Goal: Task Accomplishment & Management: Manage account settings

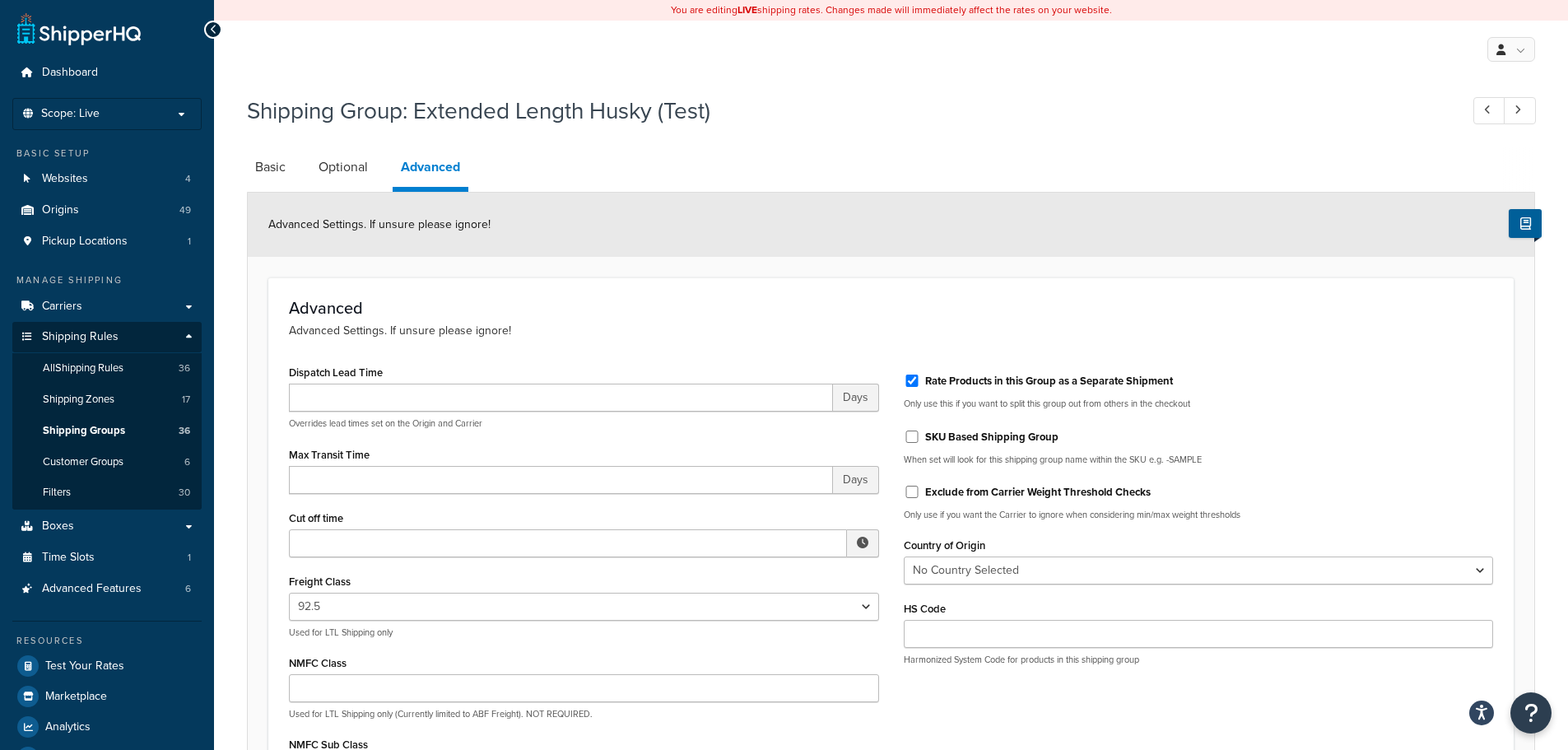
select select "92.5"
drag, startPoint x: 210, startPoint y: 29, endPoint x: 217, endPoint y: 35, distance: 9.2
click at [210, 29] on icon at bounding box center [214, 30] width 7 height 12
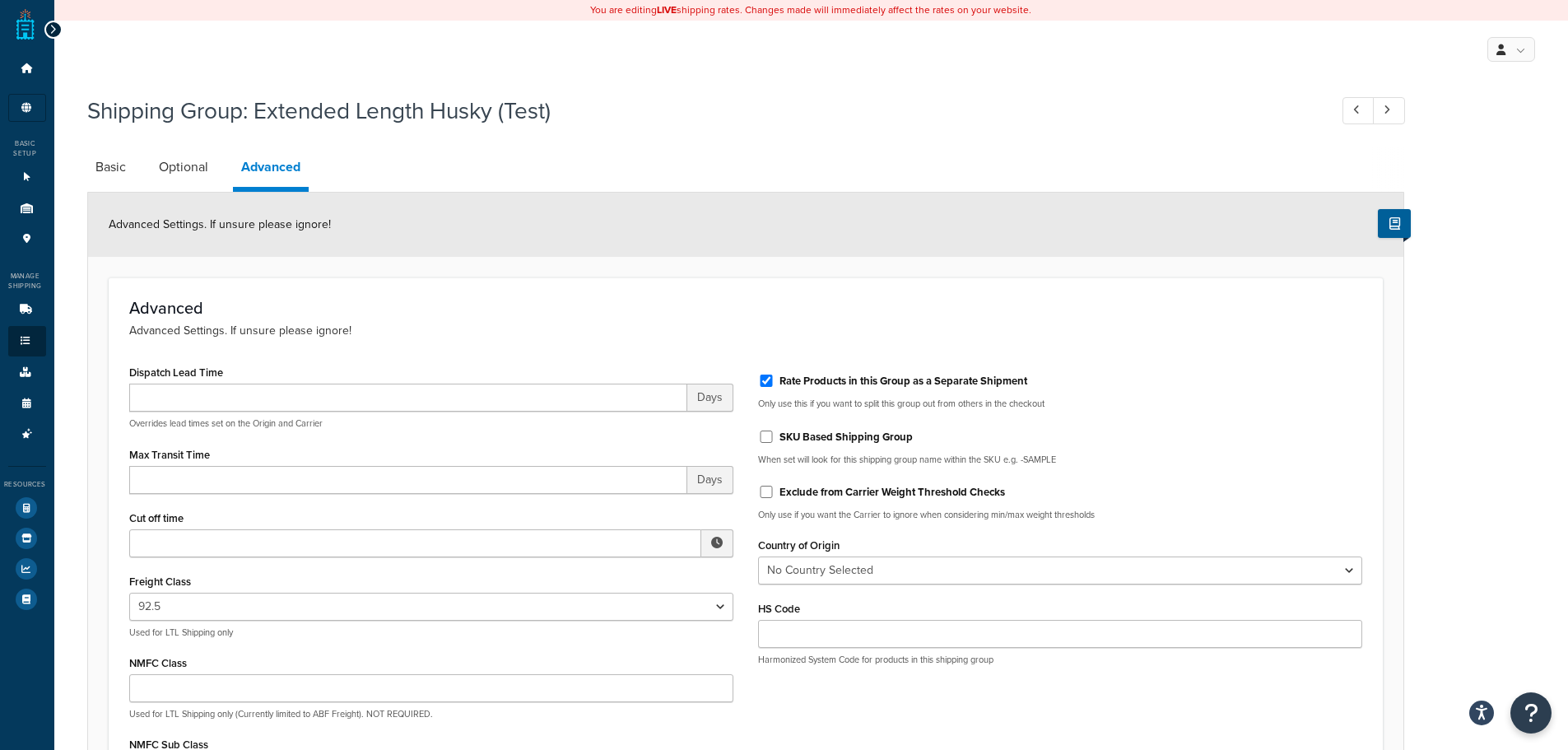
click at [47, 26] on div at bounding box center [54, 30] width 18 height 18
click at [52, 29] on icon at bounding box center [53, 30] width 7 height 12
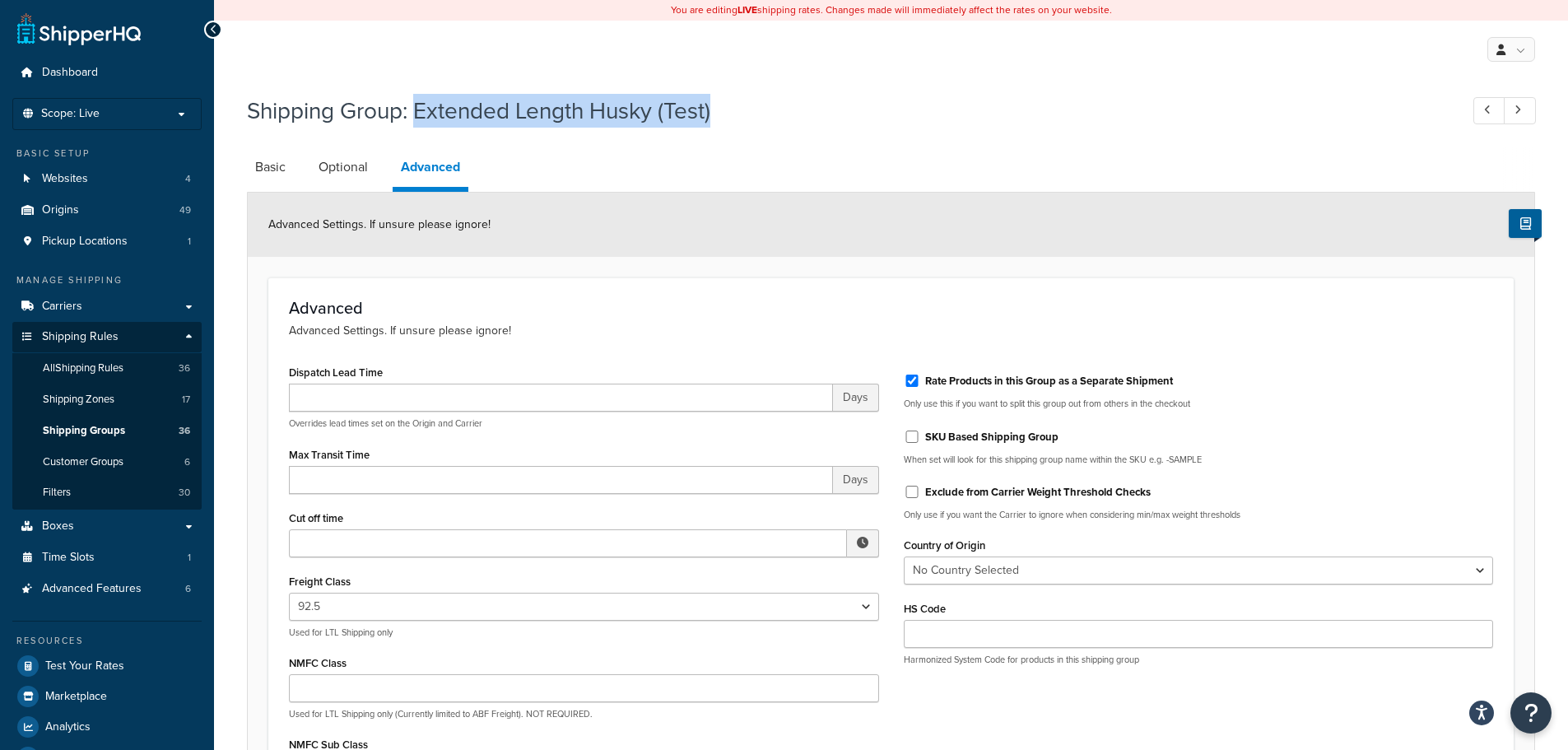
drag, startPoint x: 417, startPoint y: 115, endPoint x: 719, endPoint y: 115, distance: 302.0
click at [719, 115] on h1 "Shipping Group: Extended Length Husky (Test)" at bounding box center [844, 111] width 1196 height 32
click at [686, 322] on div "Advanced Advanced Settings. If unsure please ignore!" at bounding box center [891, 320] width 1204 height 41
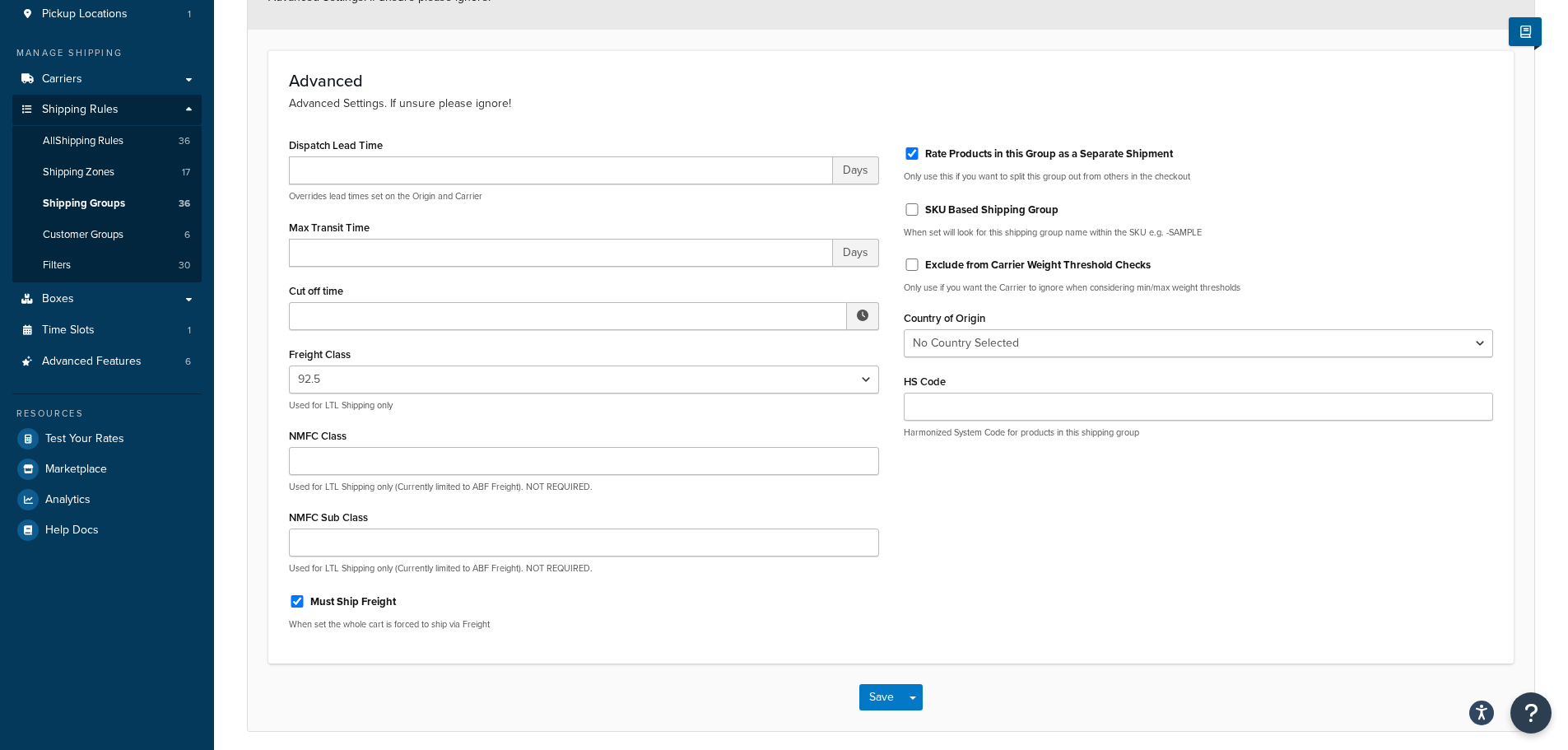
scroll to position [247, 0]
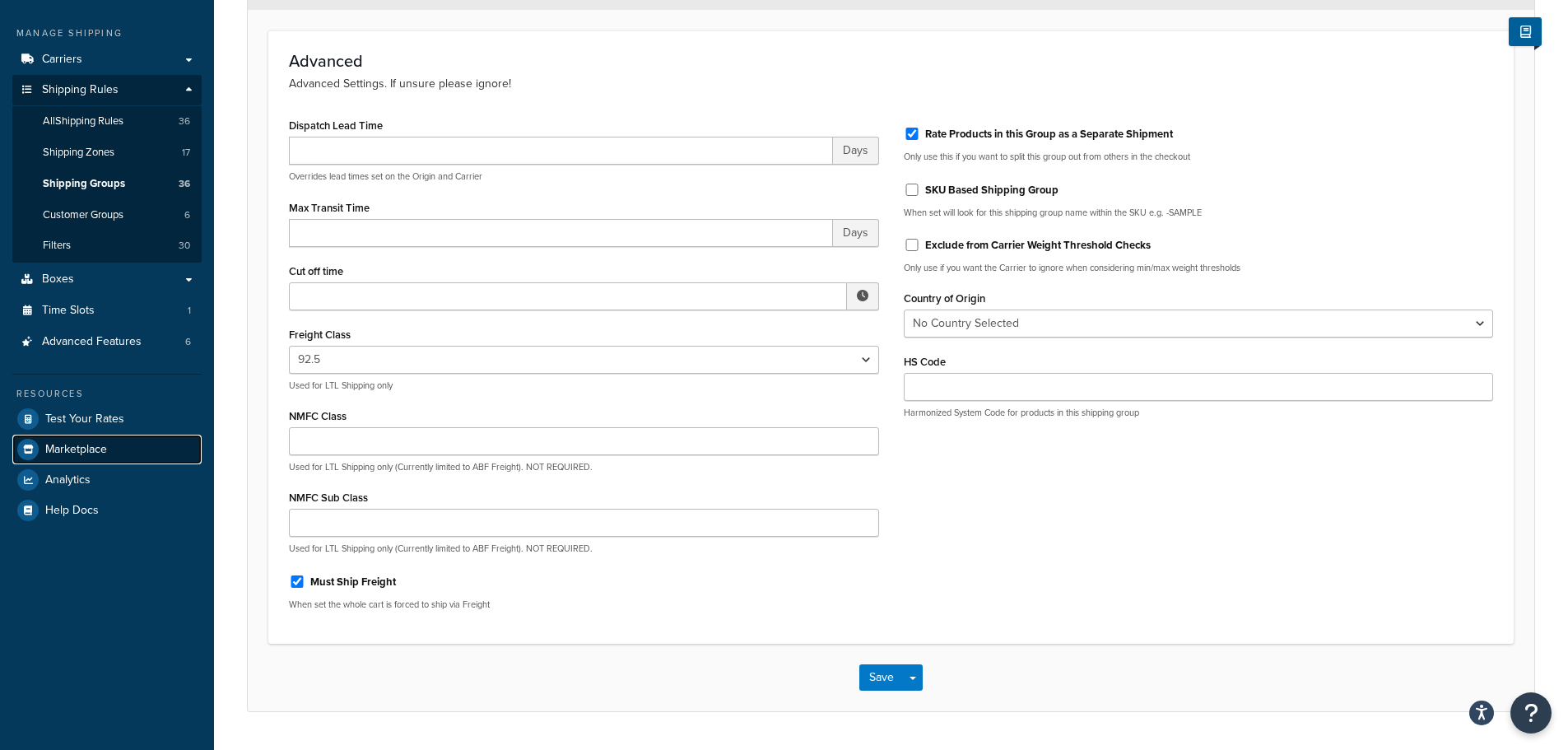
click at [135, 447] on link "Marketplace" at bounding box center [107, 449] width 190 height 30
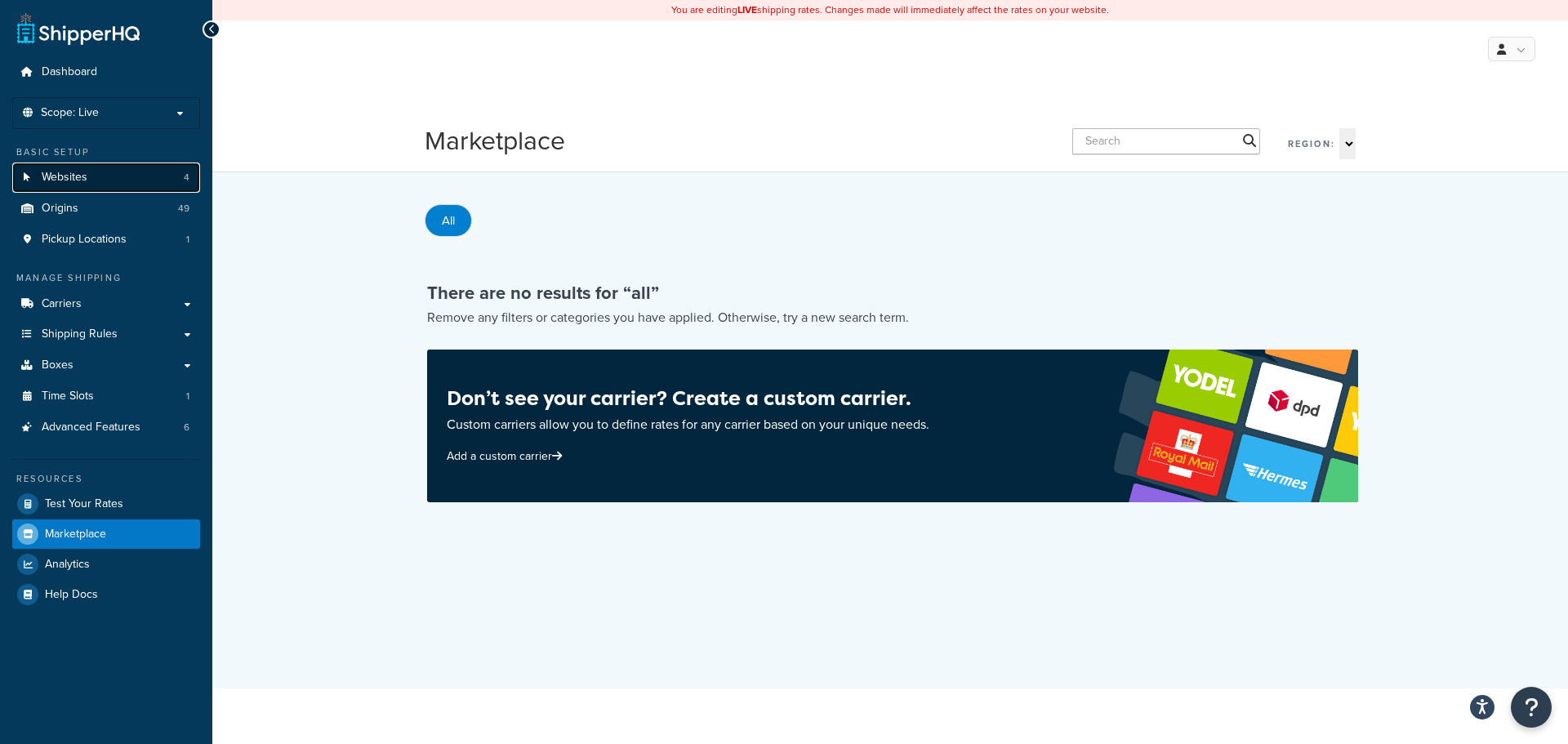
click at [113, 179] on link "Websites 4" at bounding box center [107, 178] width 188 height 30
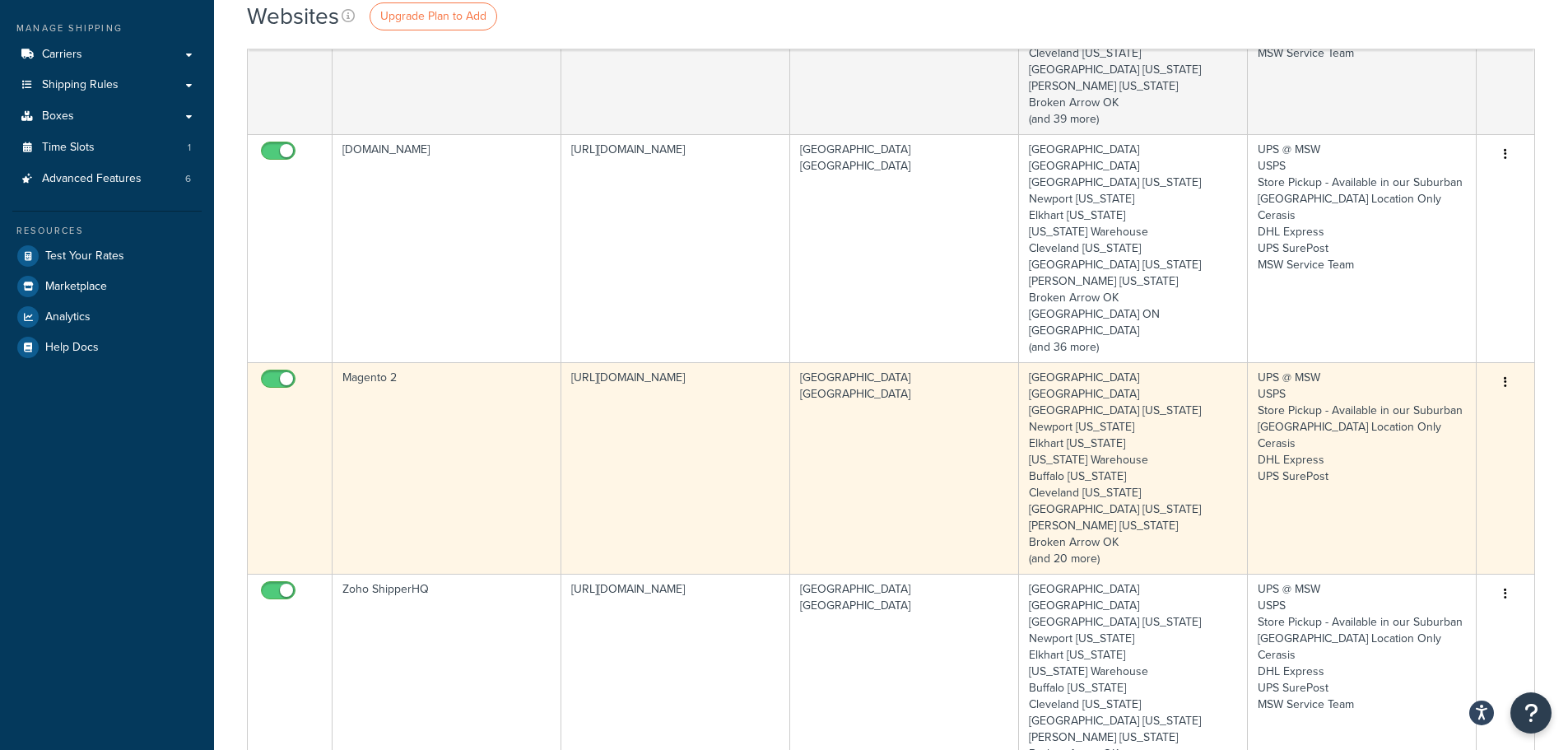
scroll to position [165, 0]
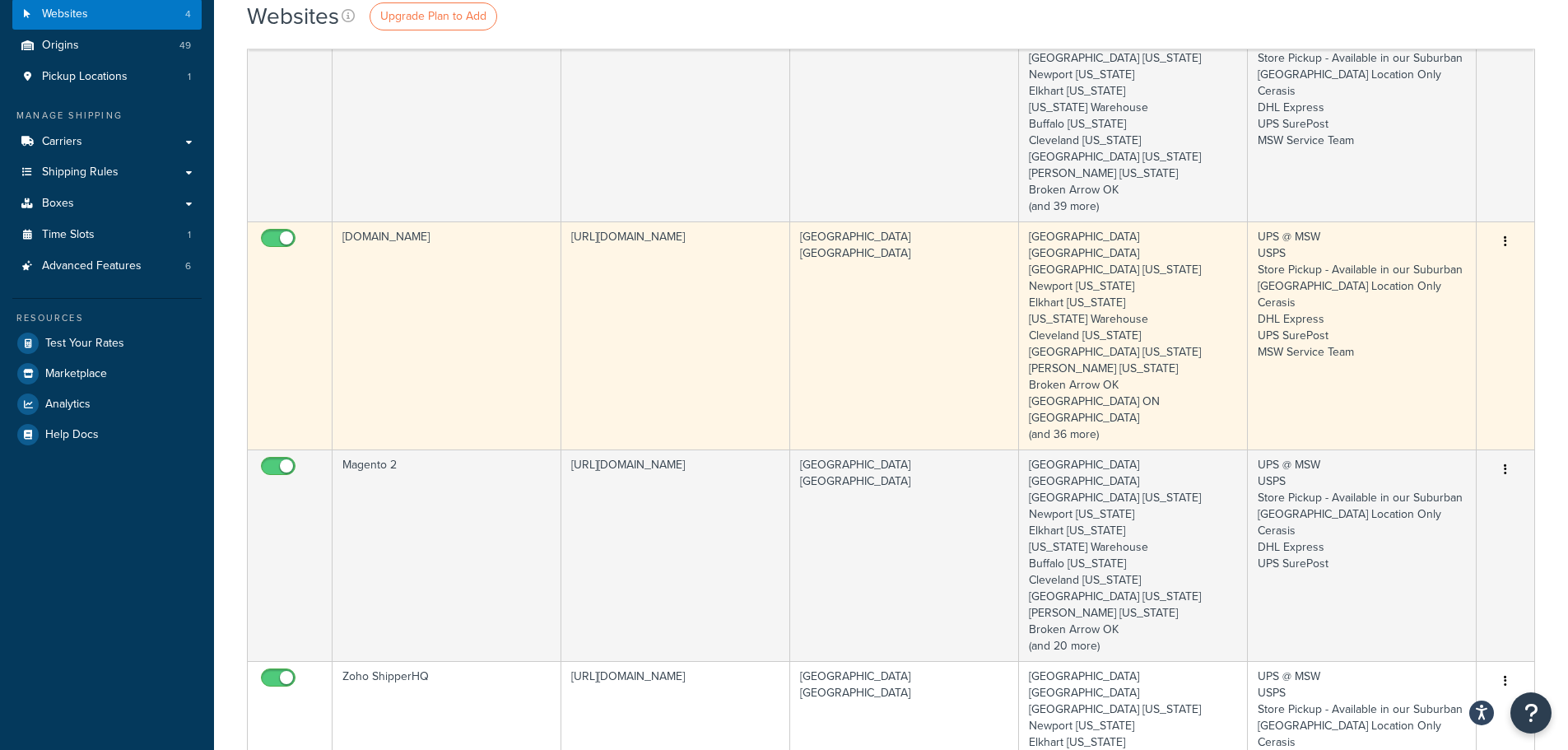
click at [1505, 233] on button "button" at bounding box center [1505, 242] width 23 height 26
click at [1439, 256] on link "Edit" at bounding box center [1438, 259] width 130 height 34
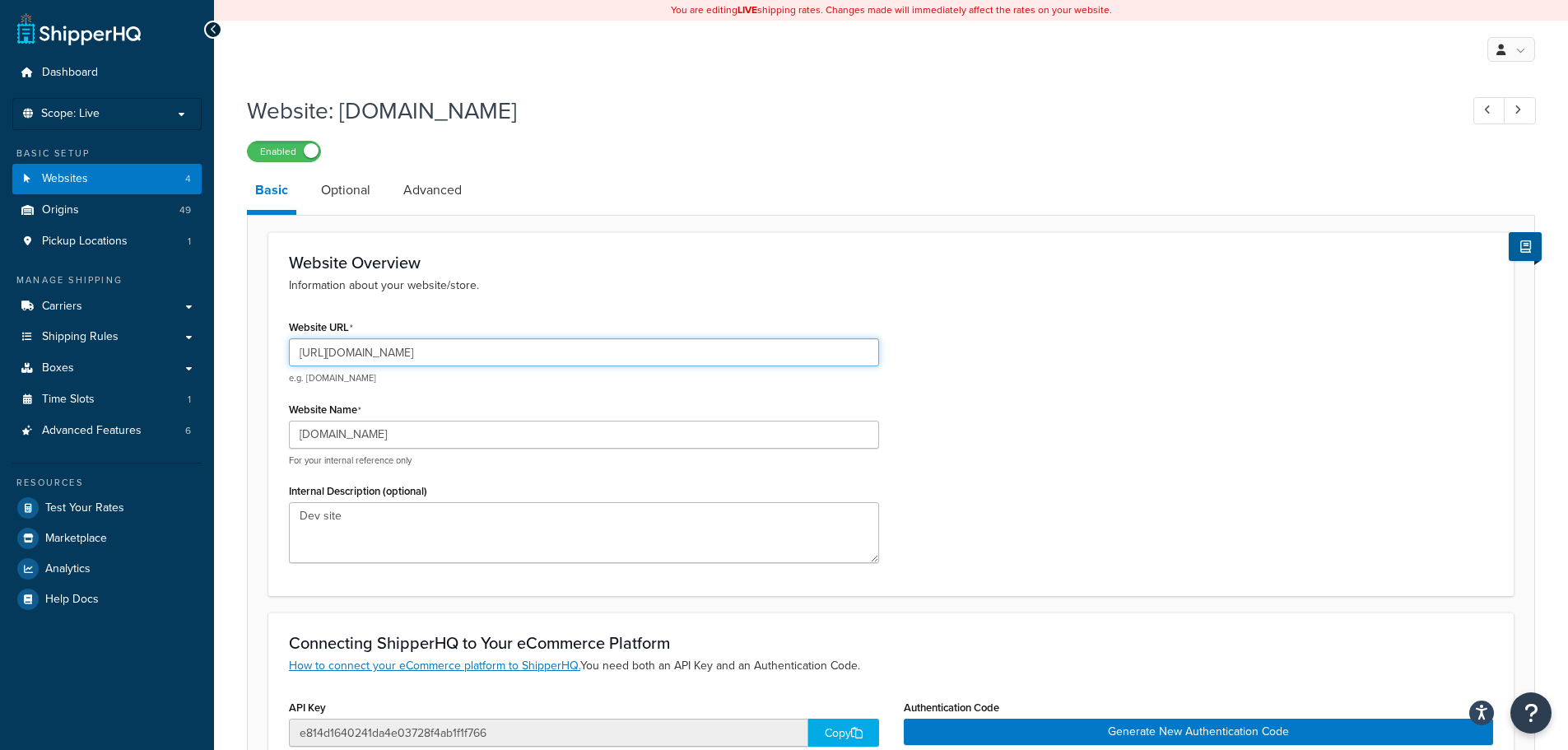
drag, startPoint x: 257, startPoint y: 354, endPoint x: -165, endPoint y: 315, distance: 423.8
click at [0, 315] on html "Accessibility Screen-Reader Guide, Feedback, and Issue Reporting | New window S…" at bounding box center [784, 695] width 1568 height 1392
paste input "staging"
type input "https://staging.mrshrinkwrap.com/"
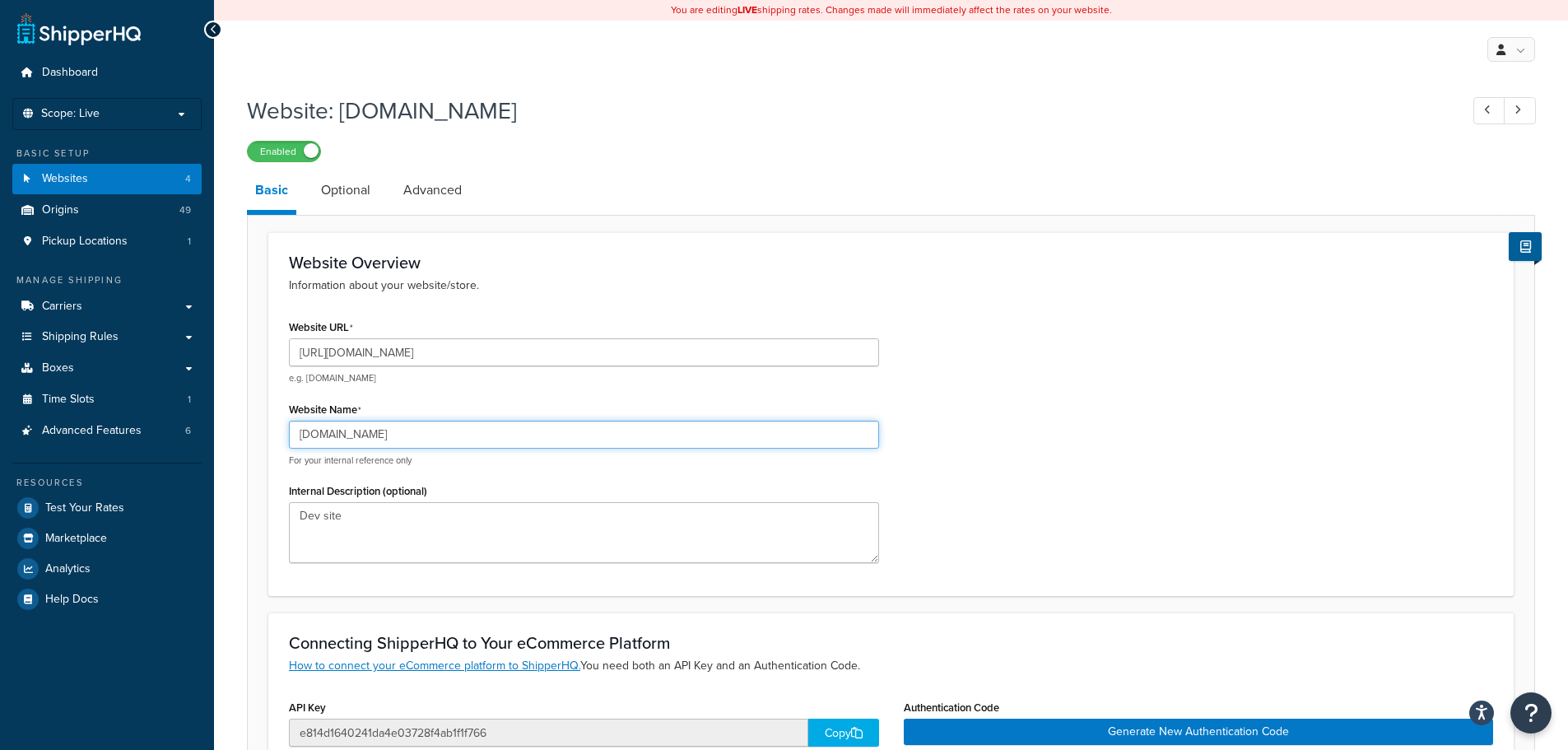
drag, startPoint x: 430, startPoint y: 439, endPoint x: 240, endPoint y: 445, distance: 190.1
click at [240, 445] on div "Website: dev.mrshrinkwrap.com Enabled Basic Optional Advanced Website Overview …" at bounding box center [890, 719] width 1353 height 1264
paste input "https://staging.mrshrinkwrap.com/"
type input "[DOMAIN_NAME]"
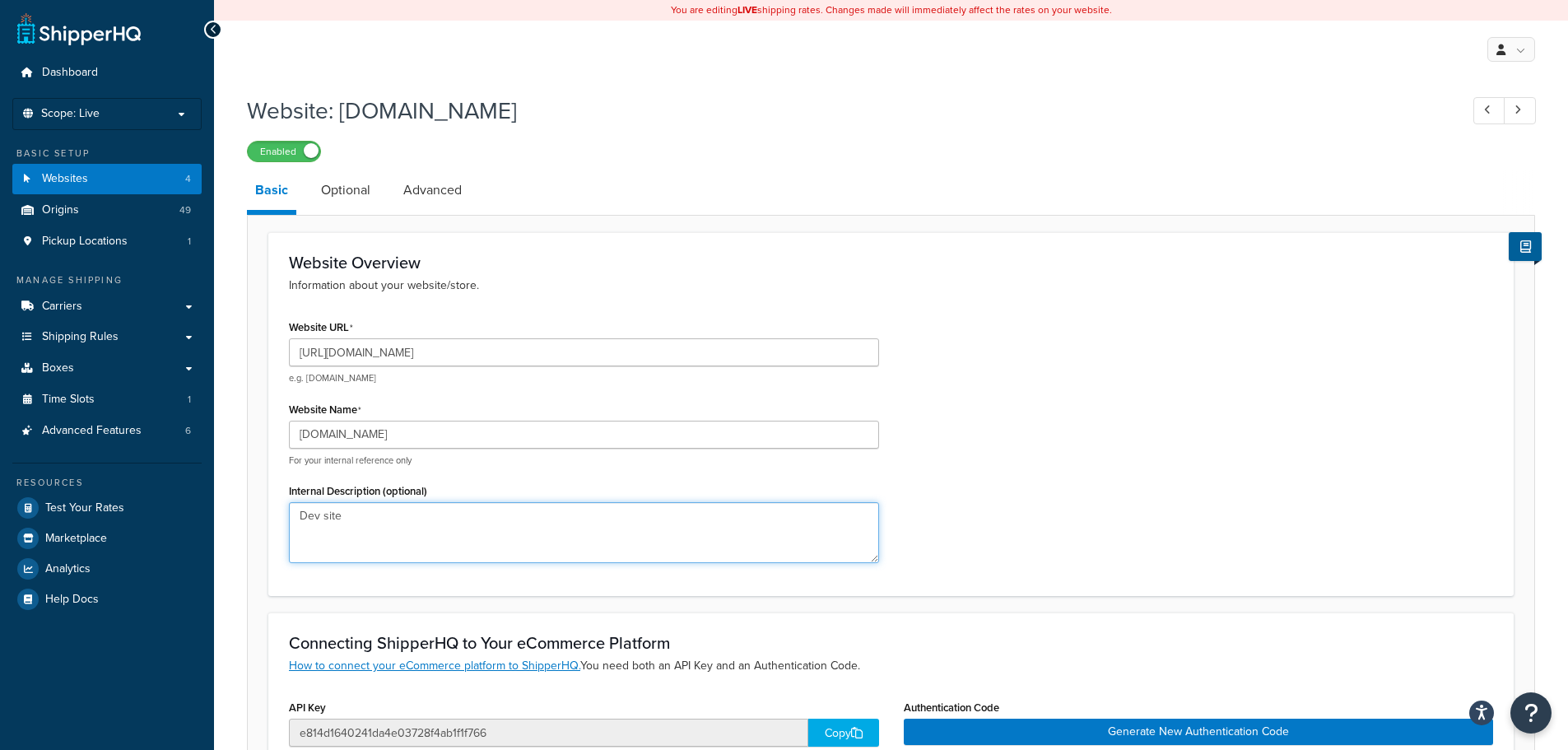
click at [369, 525] on textarea "Dev site" at bounding box center [584, 533] width 590 height 61
type textarea "D"
type textarea "S"
type textarea "D"
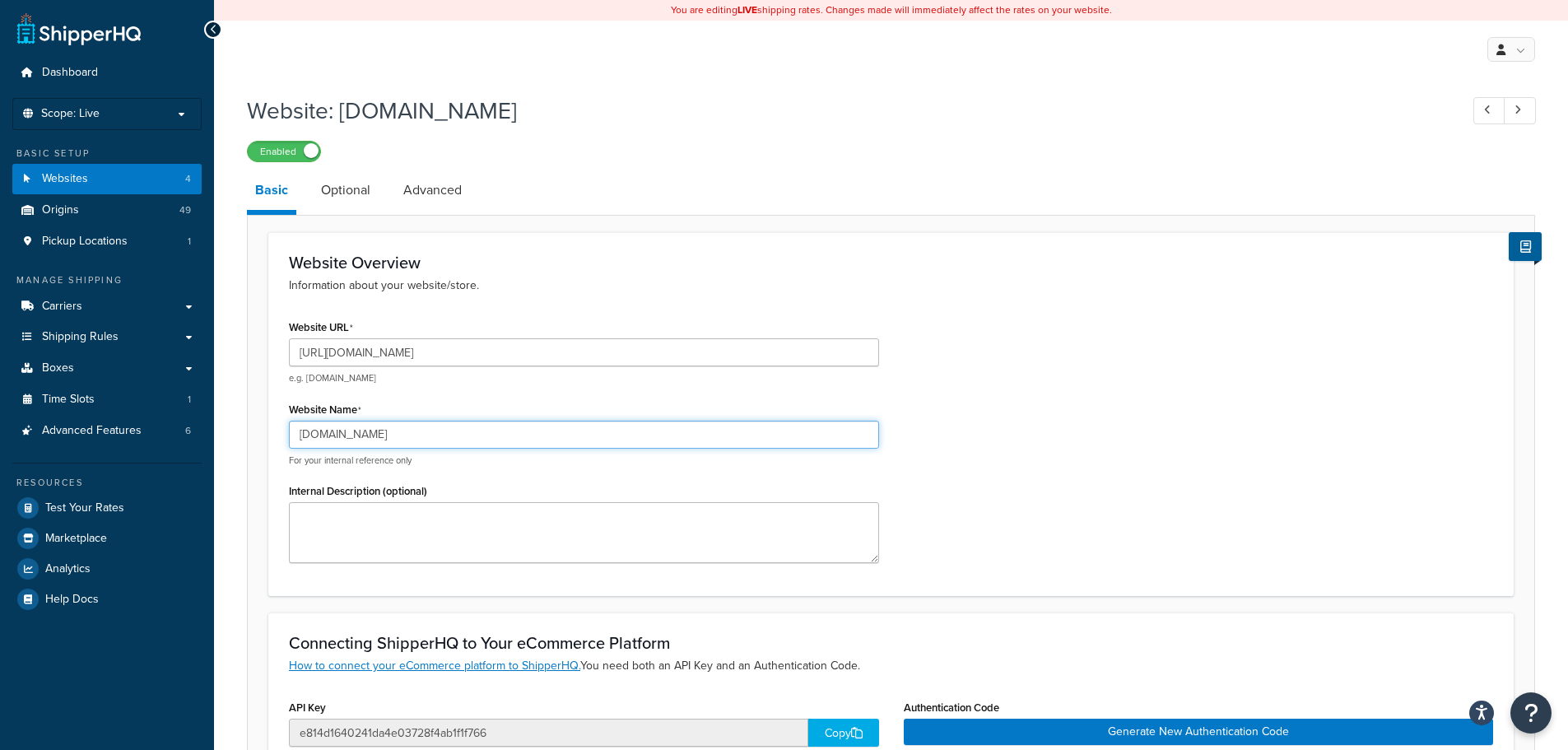
click at [389, 447] on input "[DOMAIN_NAME]" at bounding box center [584, 434] width 590 height 28
drag, startPoint x: 462, startPoint y: 438, endPoint x: 283, endPoint y: 440, distance: 179.0
click at [283, 440] on div "Website URL https://staging.mrshrinkwrap.com/ e.g. mywebsite.com Website Name d…" at bounding box center [583, 445] width 614 height 260
type input "staging.mrshrinkwrap.com"
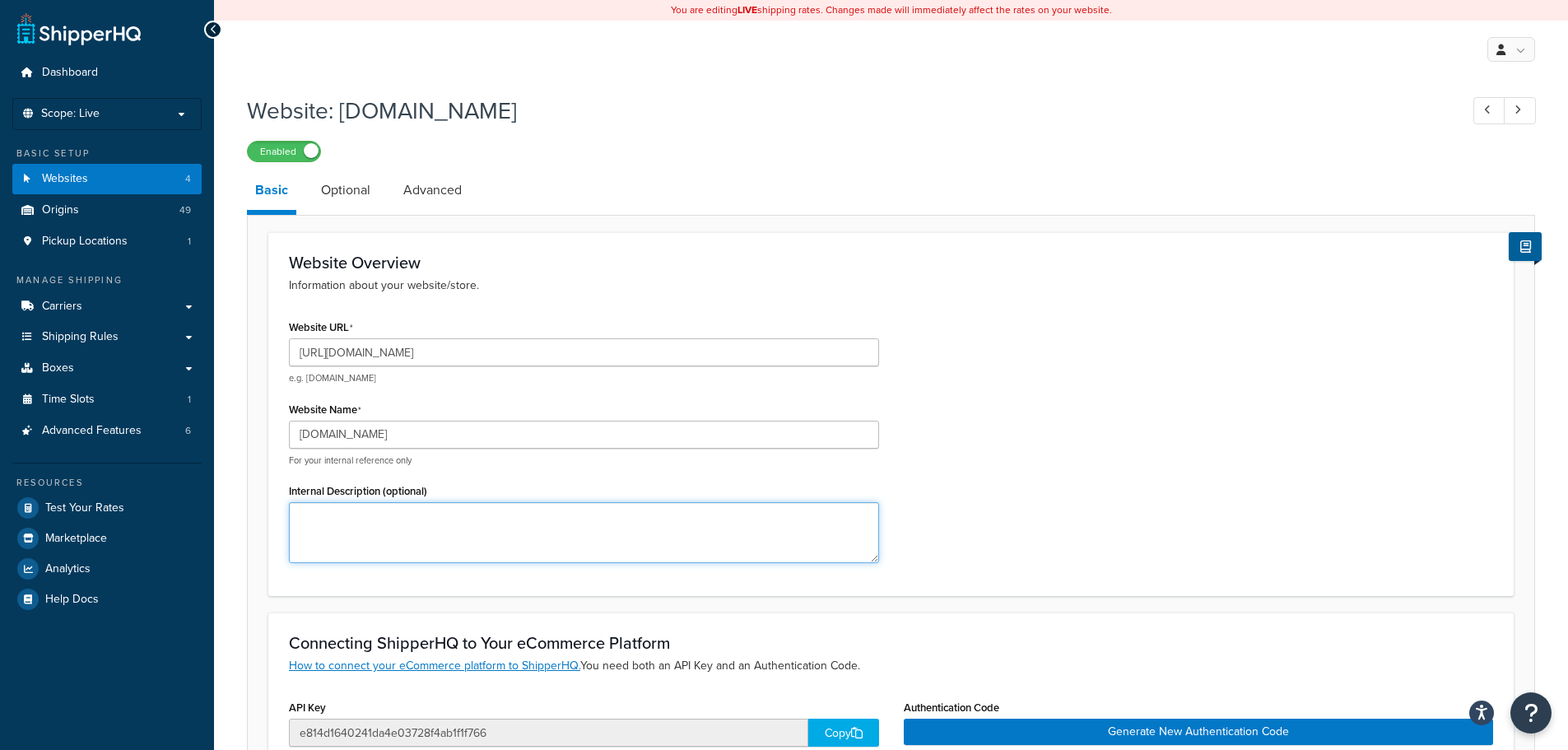
click at [344, 525] on textarea "Internal Description (optional)" at bounding box center [584, 533] width 590 height 61
type textarea "Staging Site"
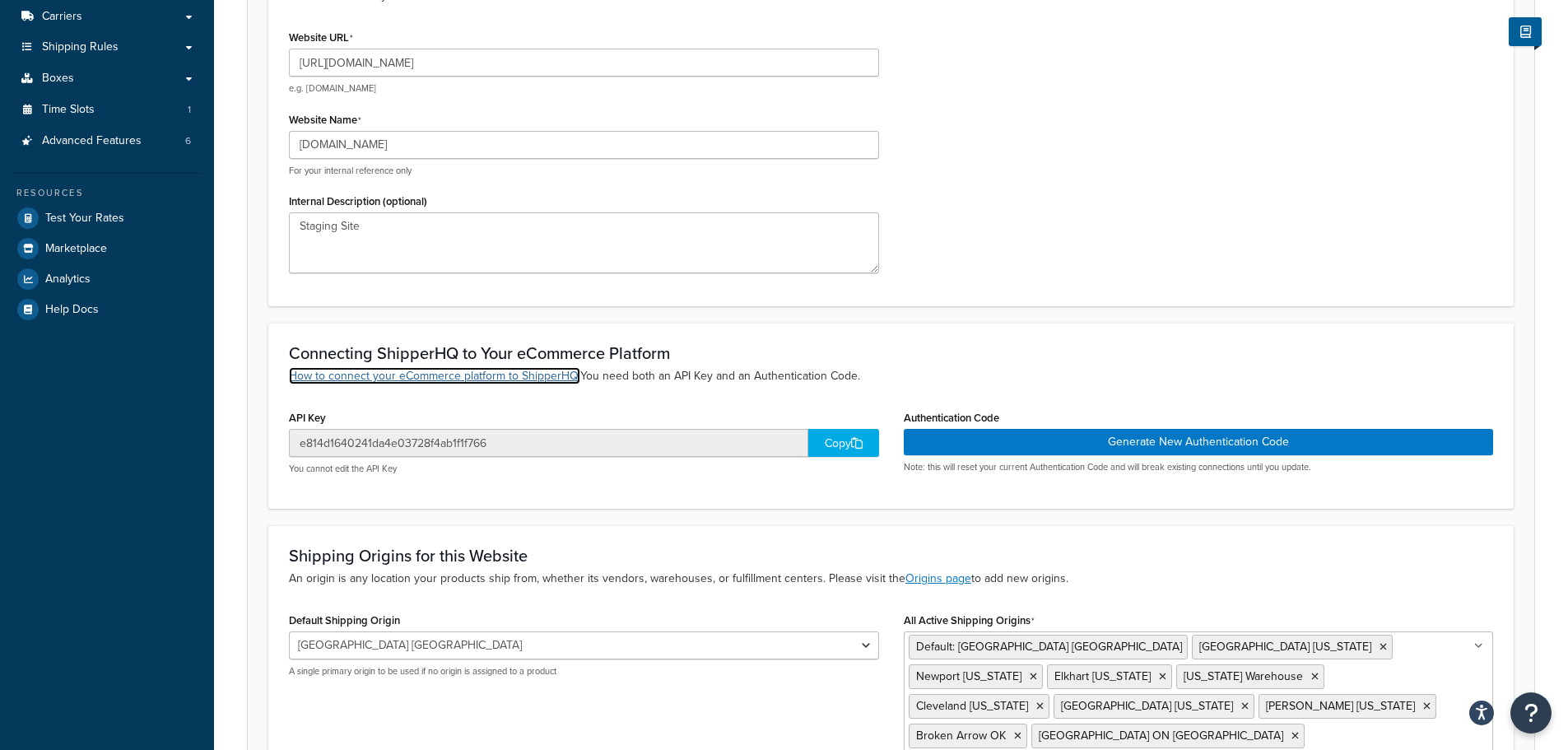
scroll to position [524, 0]
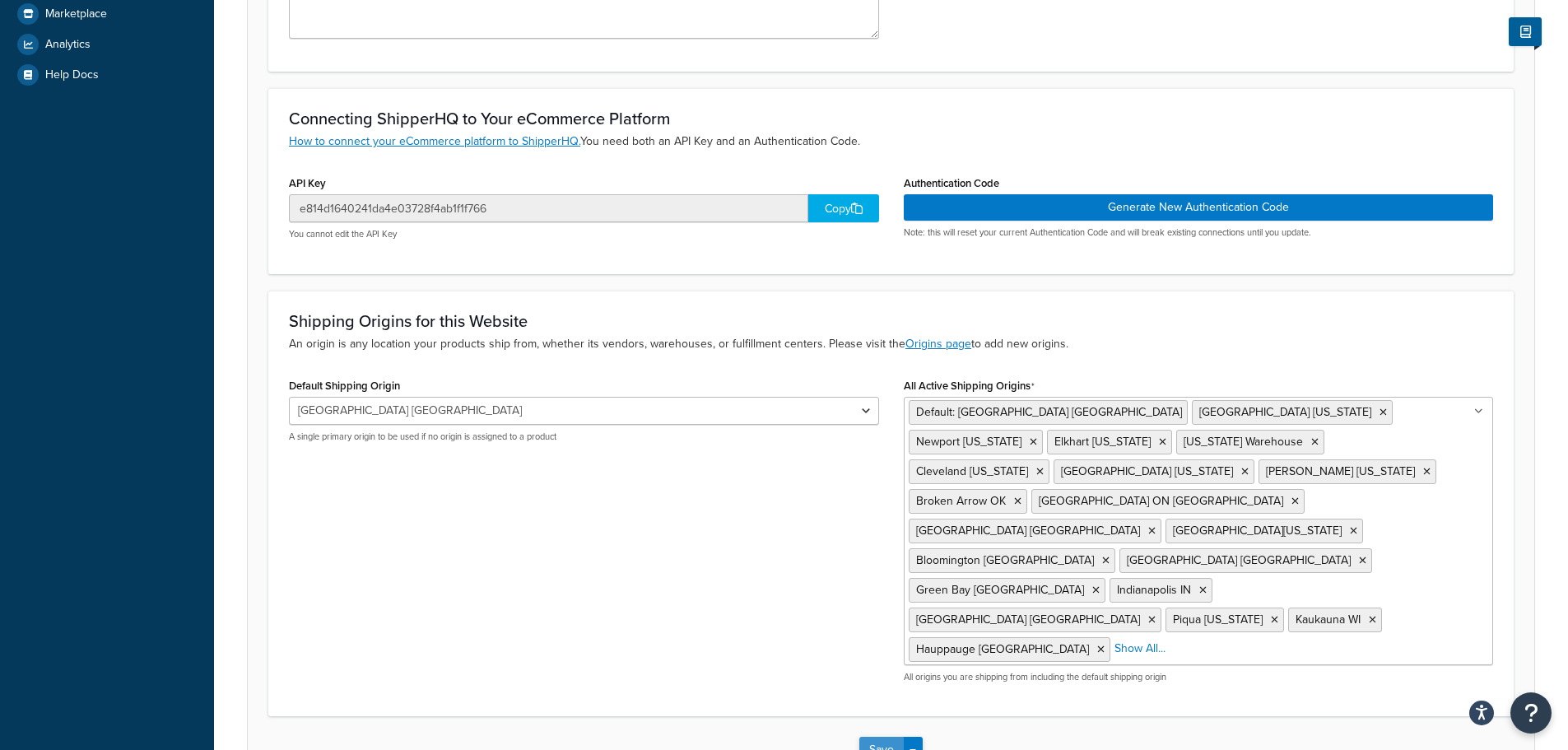
click at [878, 737] on button "Save" at bounding box center [882, 749] width 45 height 26
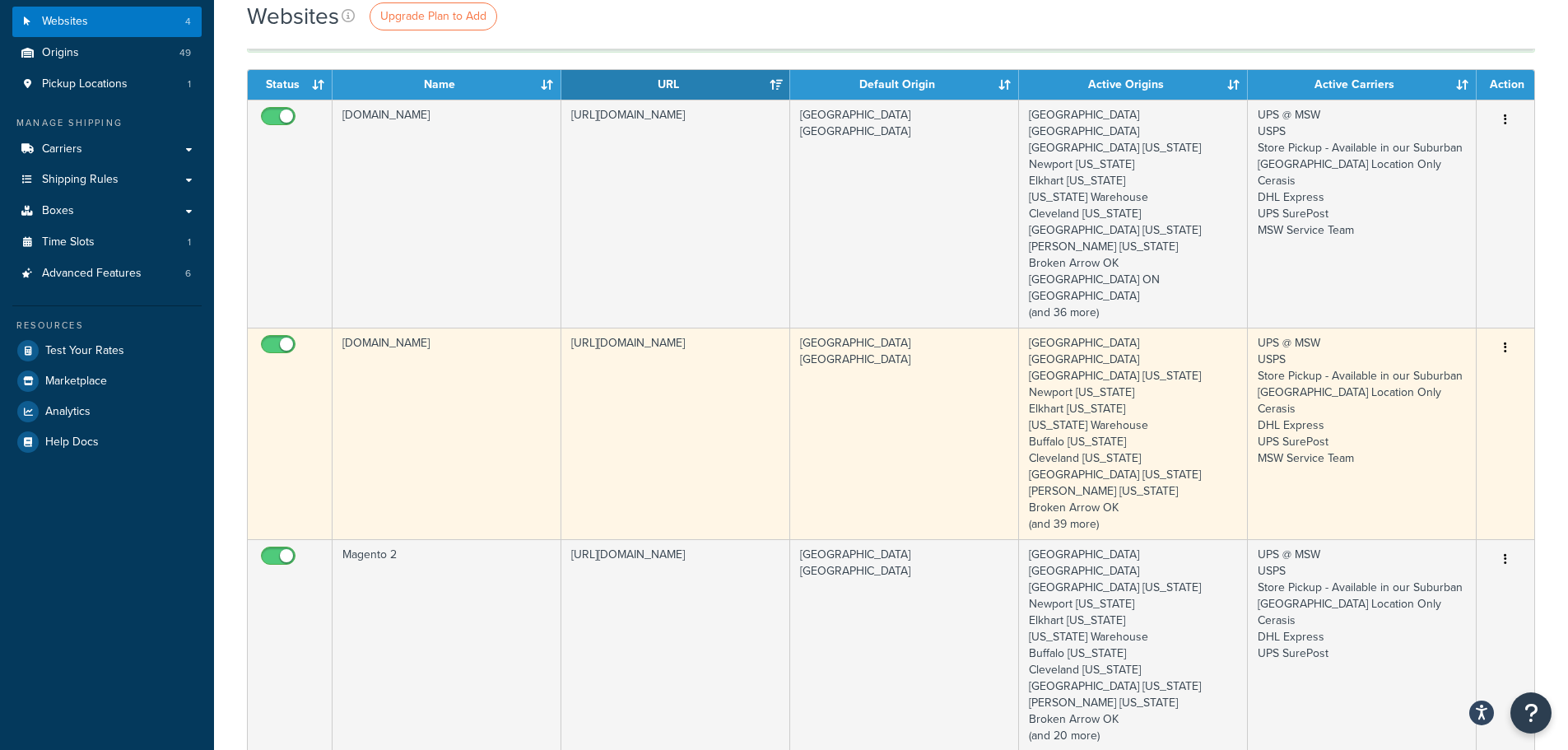
scroll to position [82, 0]
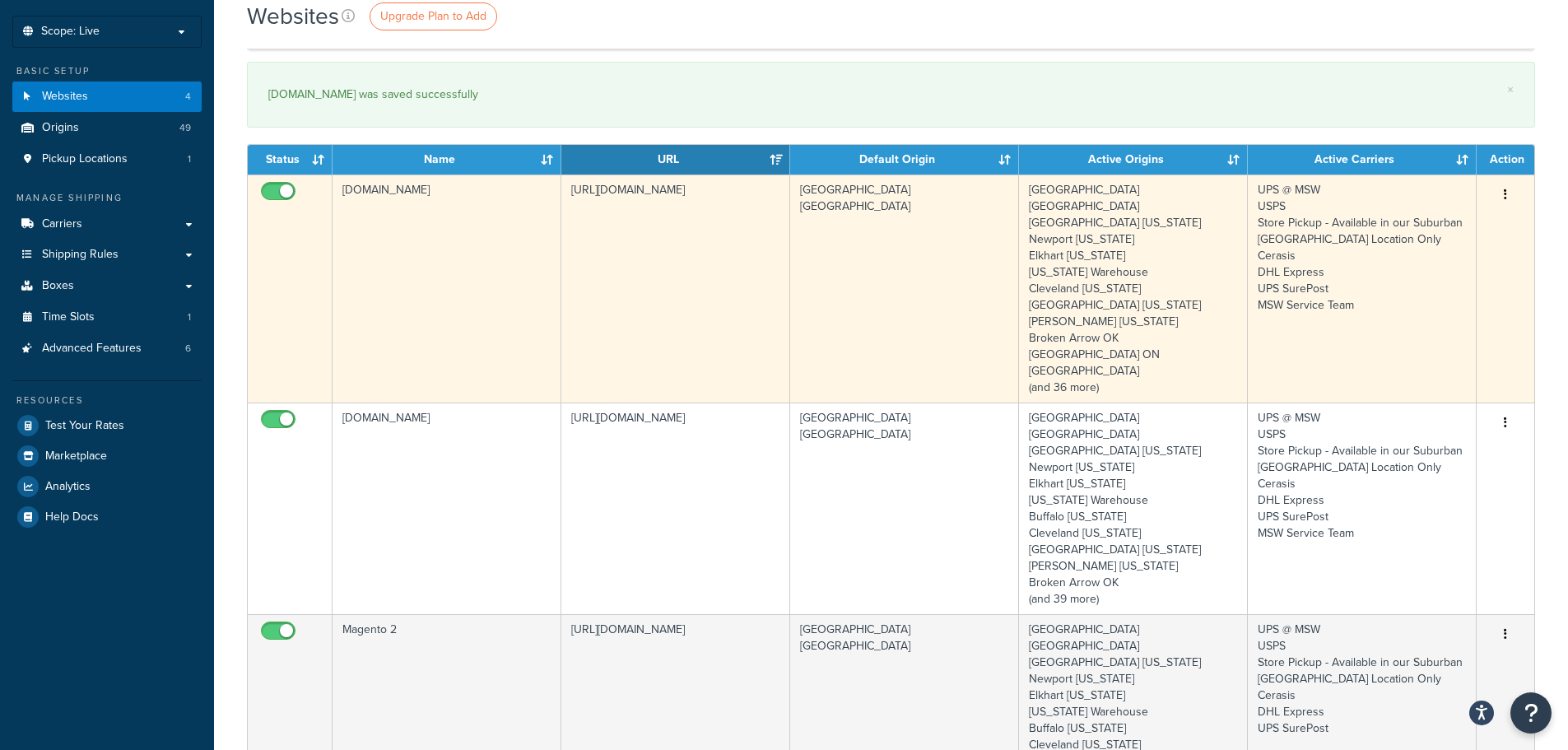
click at [1508, 194] on button "button" at bounding box center [1505, 194] width 23 height 26
click at [1401, 229] on link "Edit" at bounding box center [1438, 228] width 130 height 34
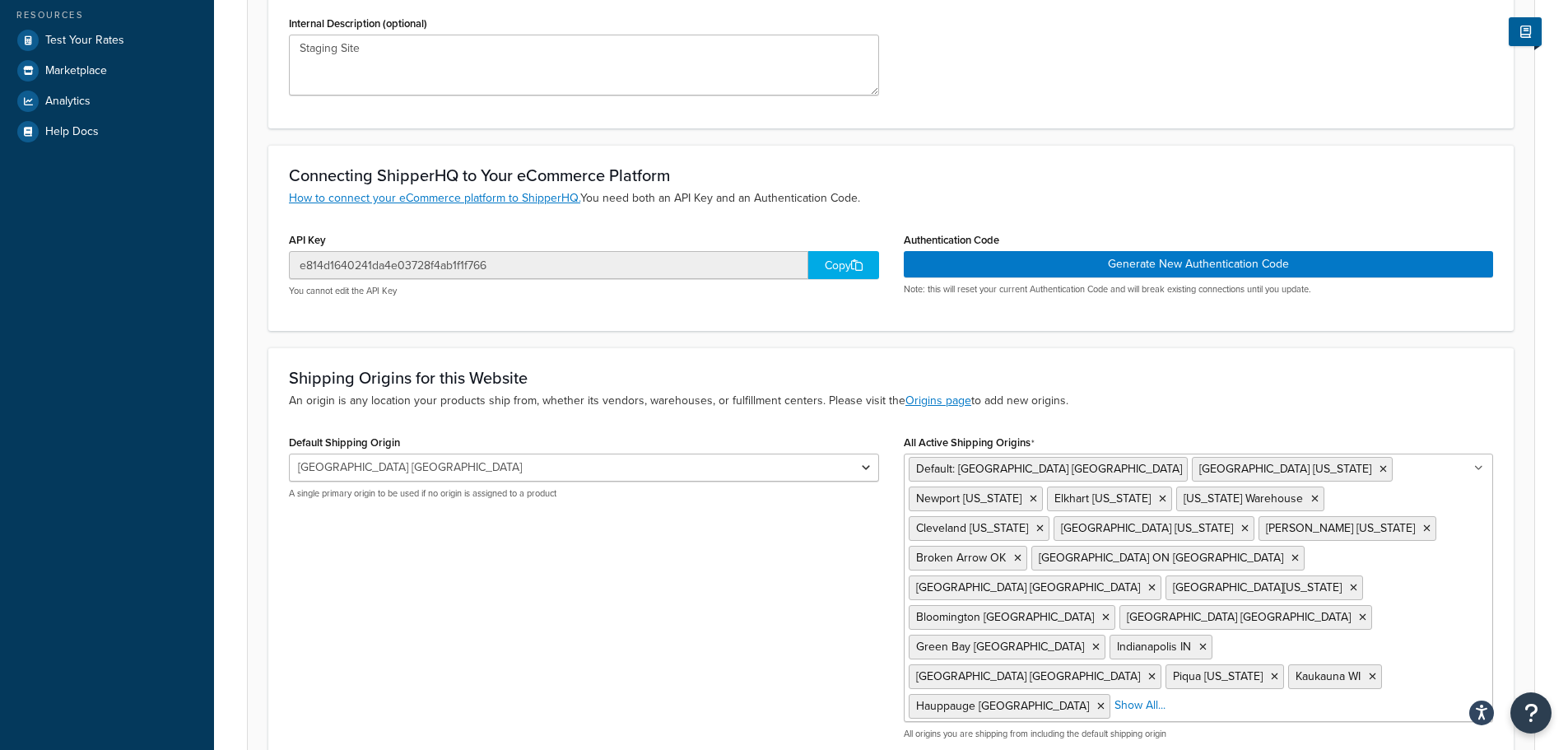
scroll to position [524, 0]
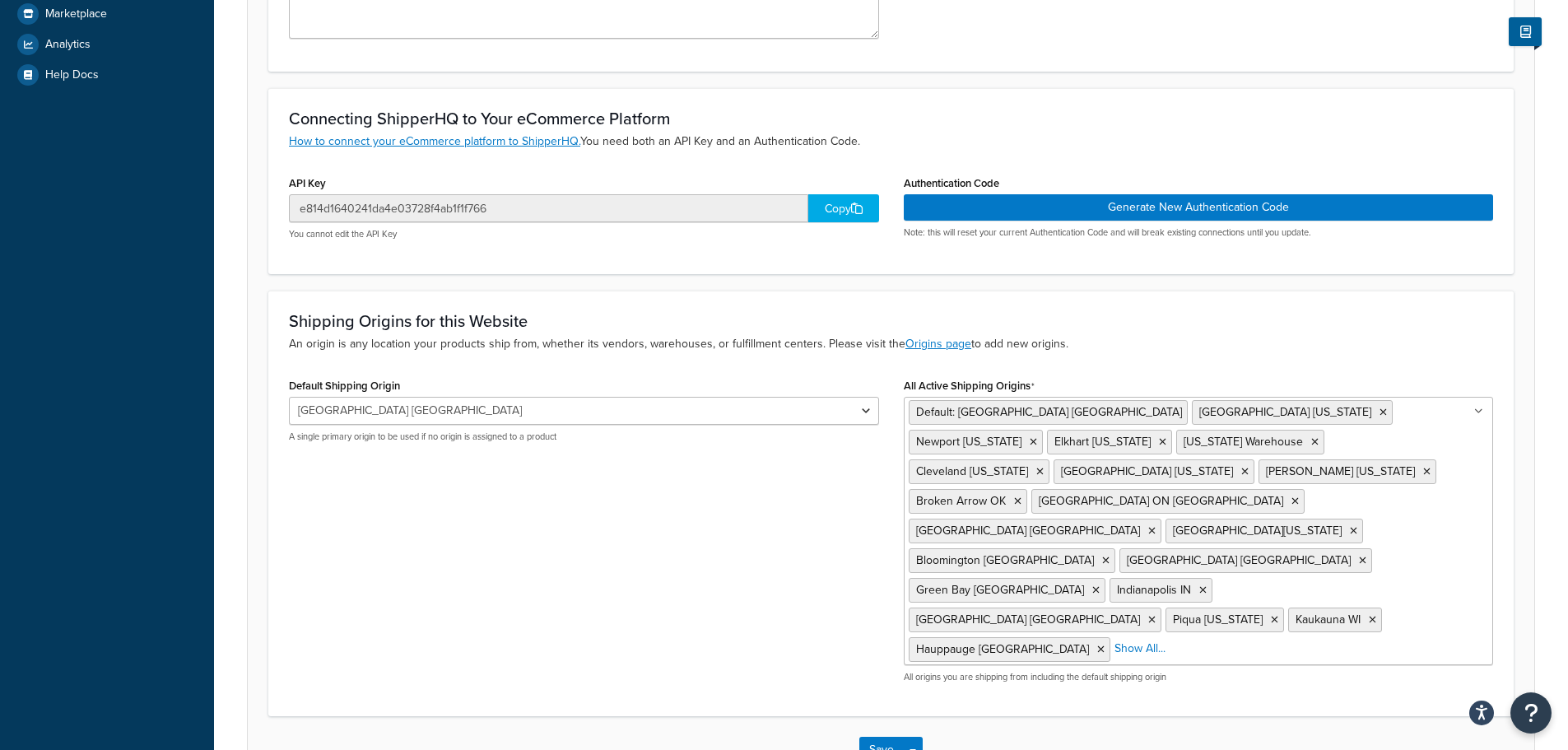
click at [831, 209] on div "Copy" at bounding box center [843, 208] width 71 height 28
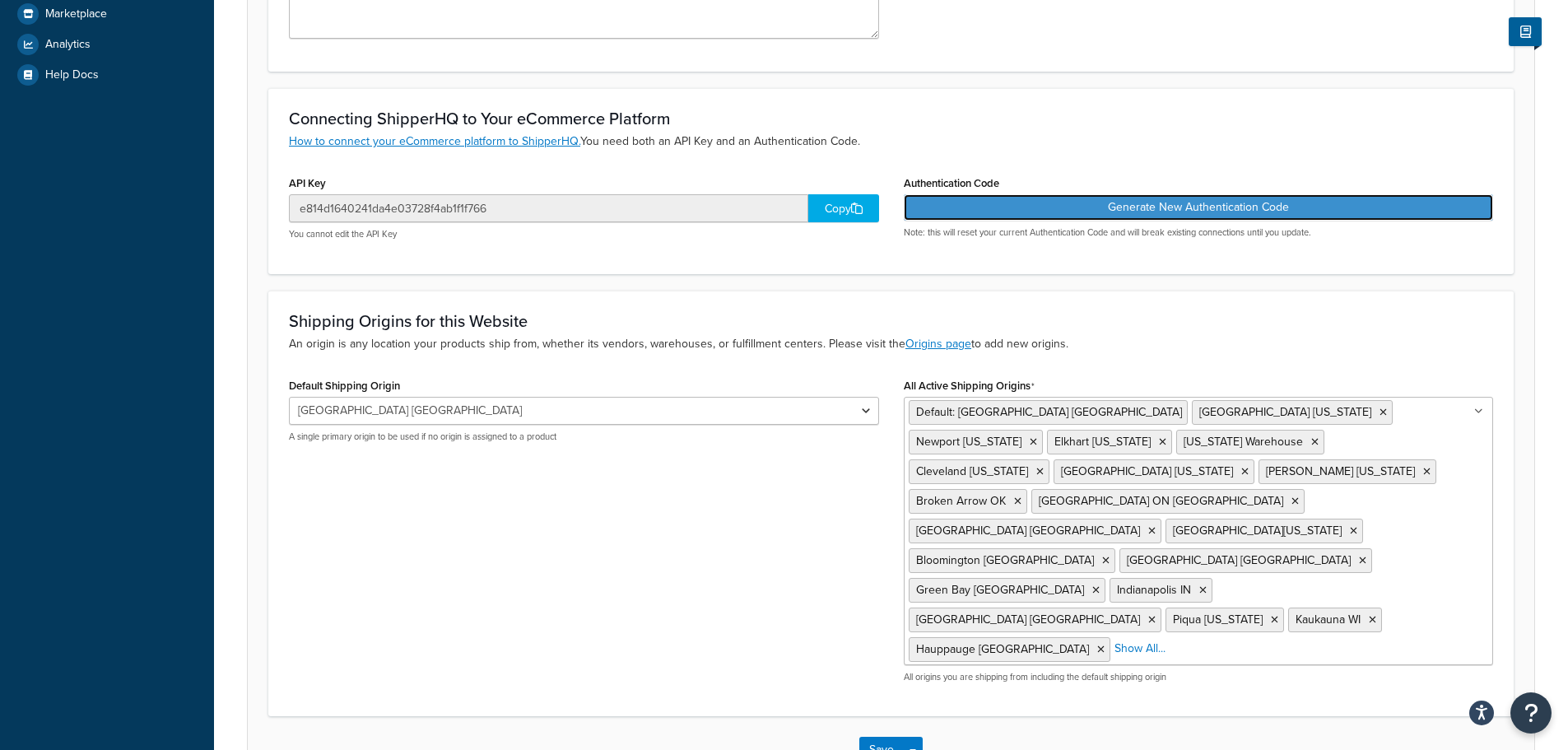
click at [1204, 213] on button "Generate New Authentication Code" at bounding box center [1199, 207] width 590 height 26
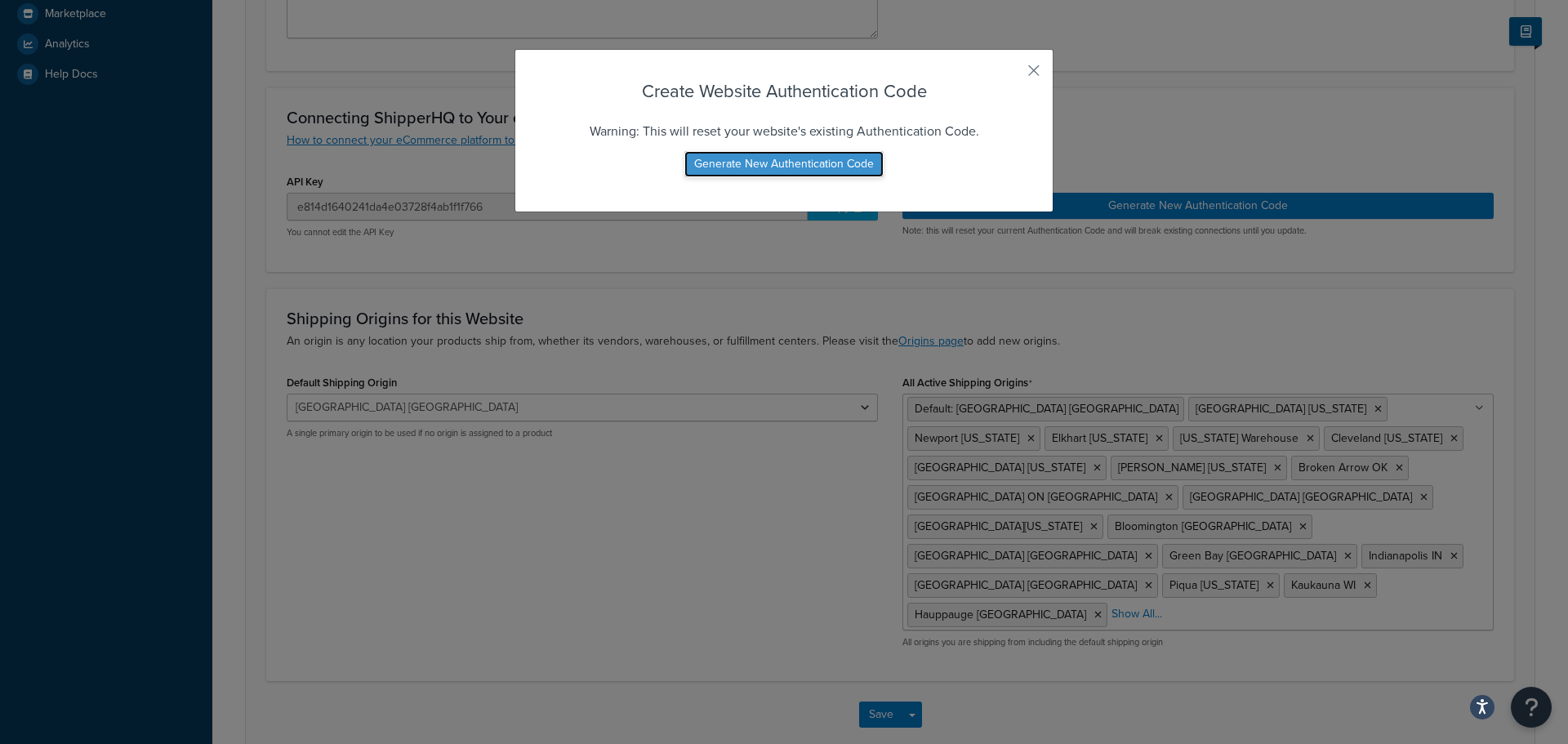
click at [788, 164] on button "Generate New Authentication Code" at bounding box center [784, 163] width 199 height 26
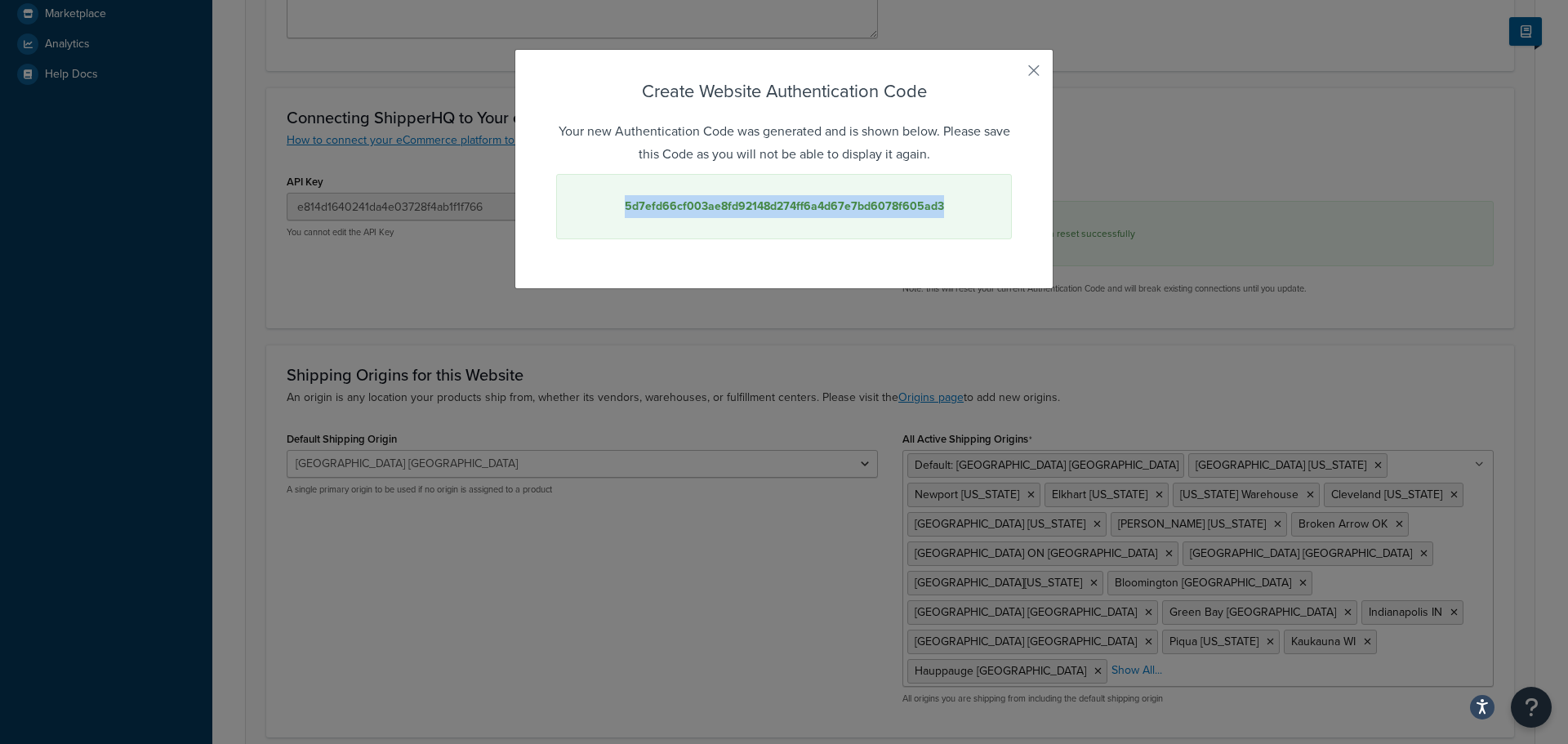
drag, startPoint x: 771, startPoint y: 199, endPoint x: 599, endPoint y: 204, distance: 172.1
click at [599, 204] on div "5d7efd66cf003ae8fd92148d274ff6a4d67e7bd6078f605ad3" at bounding box center [784, 207] width 455 height 66
copy strong "5d7efd66cf003ae8fd92148d274ff6a4d67e7bd6078f605ad3"
drag, startPoint x: 1026, startPoint y: 73, endPoint x: 1020, endPoint y: 117, distance: 44.4
click at [1012, 75] on button "button" at bounding box center [1010, 76] width 4 height 4
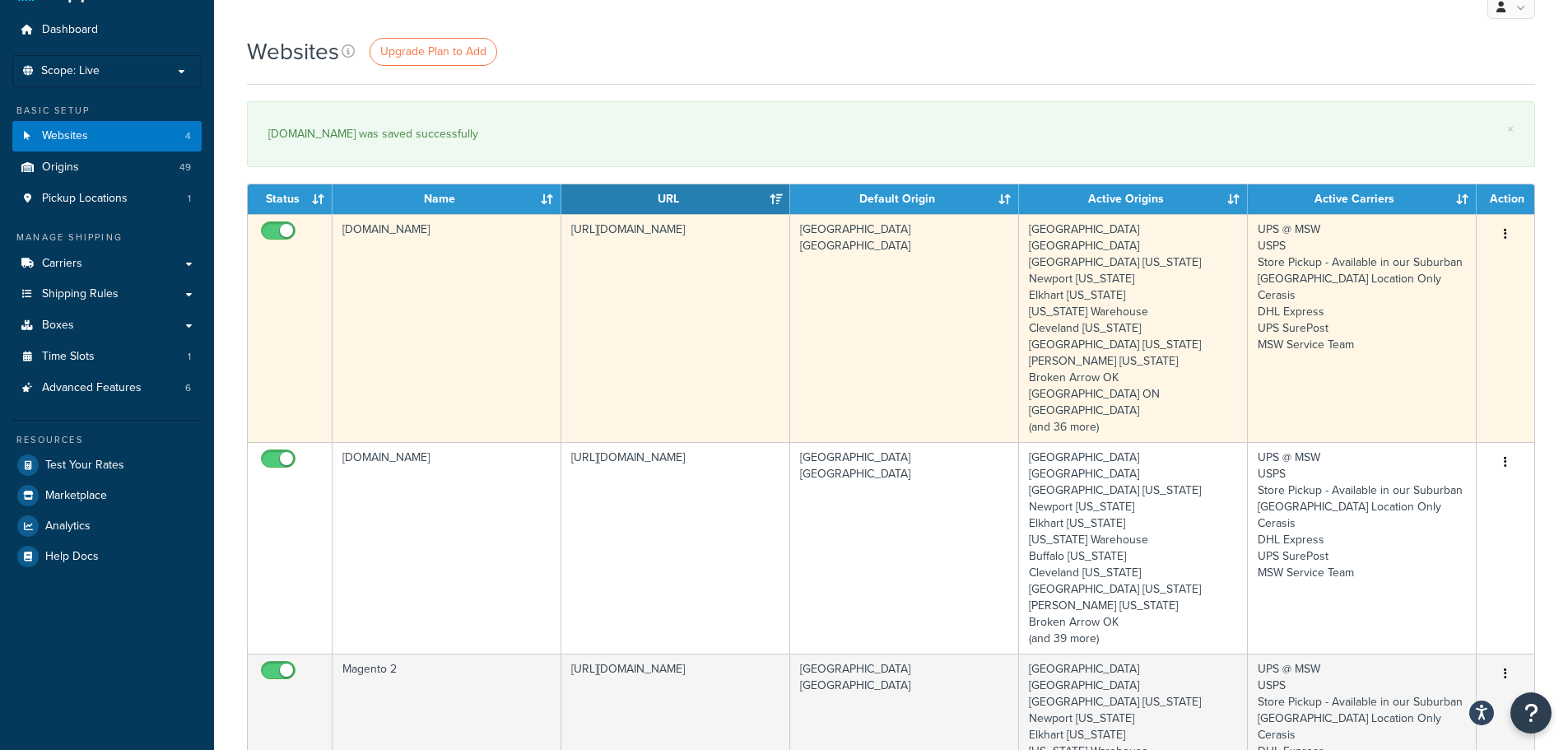
scroll to position [82, 0]
